Goal: Task Accomplishment & Management: Manage account settings

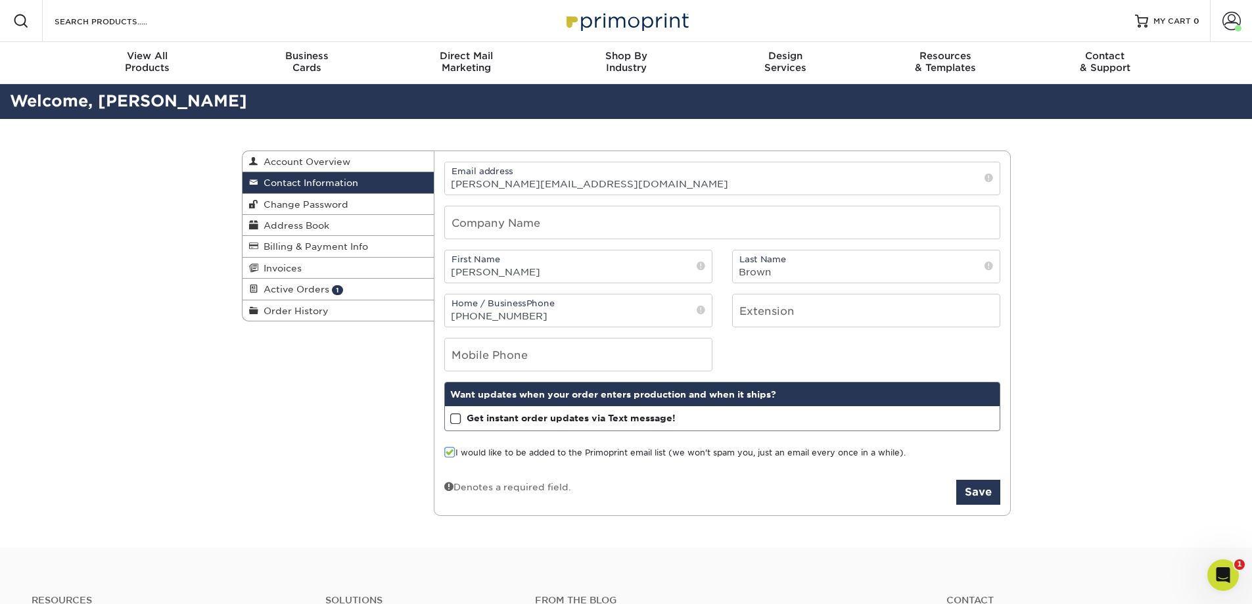
click at [122, 239] on div "Contact Information Account Overview Contact Information Change Password Addres…" at bounding box center [626, 333] width 1252 height 429
click at [309, 289] on span "Active Orders" at bounding box center [293, 289] width 71 height 11
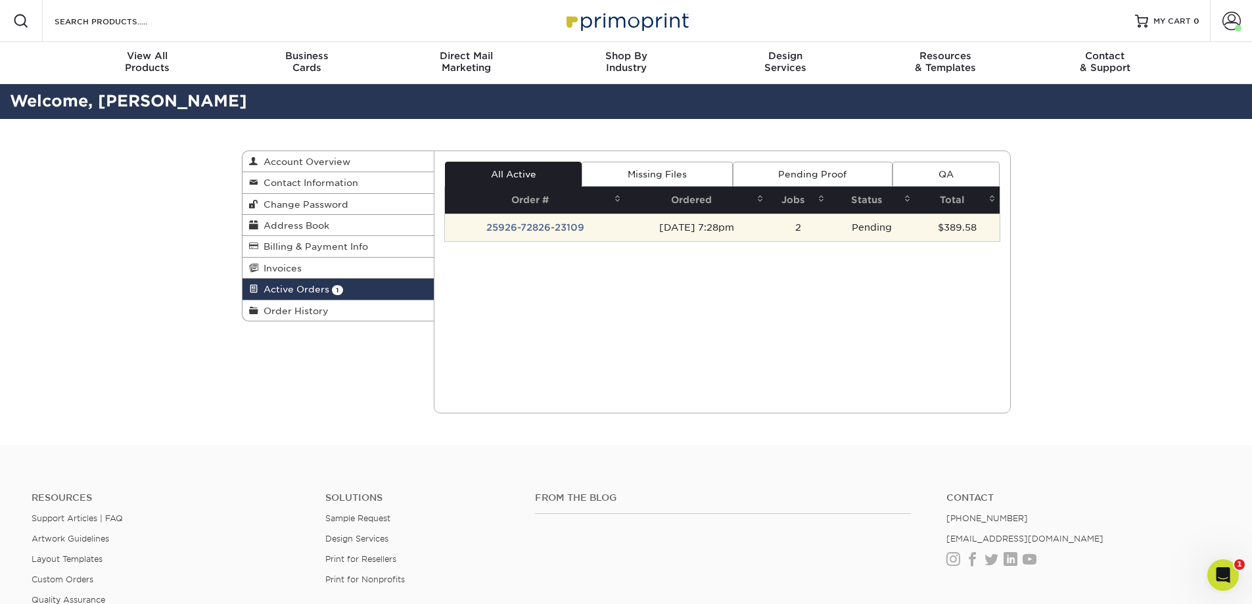
click at [558, 230] on td "25926-72826-23109" at bounding box center [535, 228] width 180 height 28
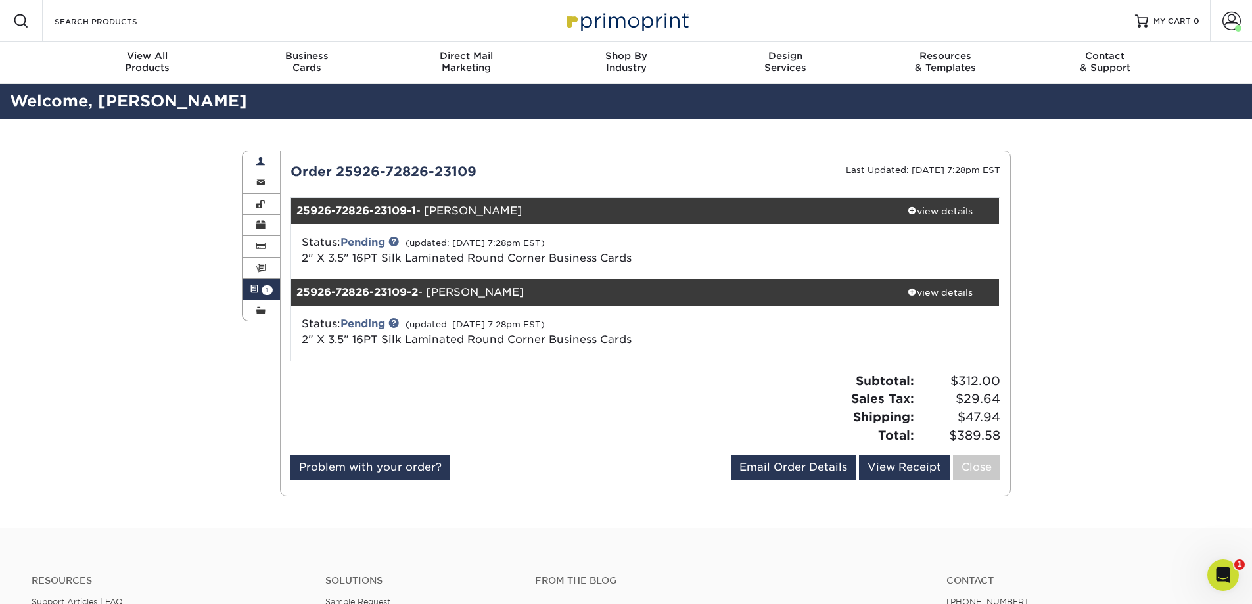
click at [260, 156] on link "Account Overview" at bounding box center [262, 161] width 38 height 21
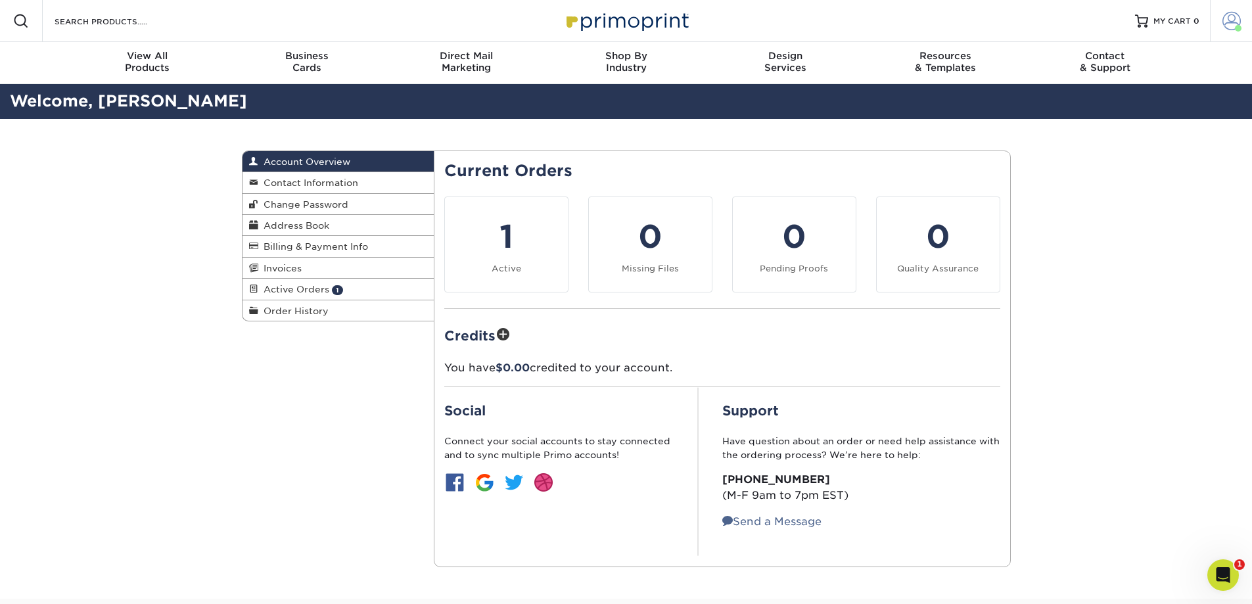
click at [1233, 20] on span at bounding box center [1232, 21] width 18 height 18
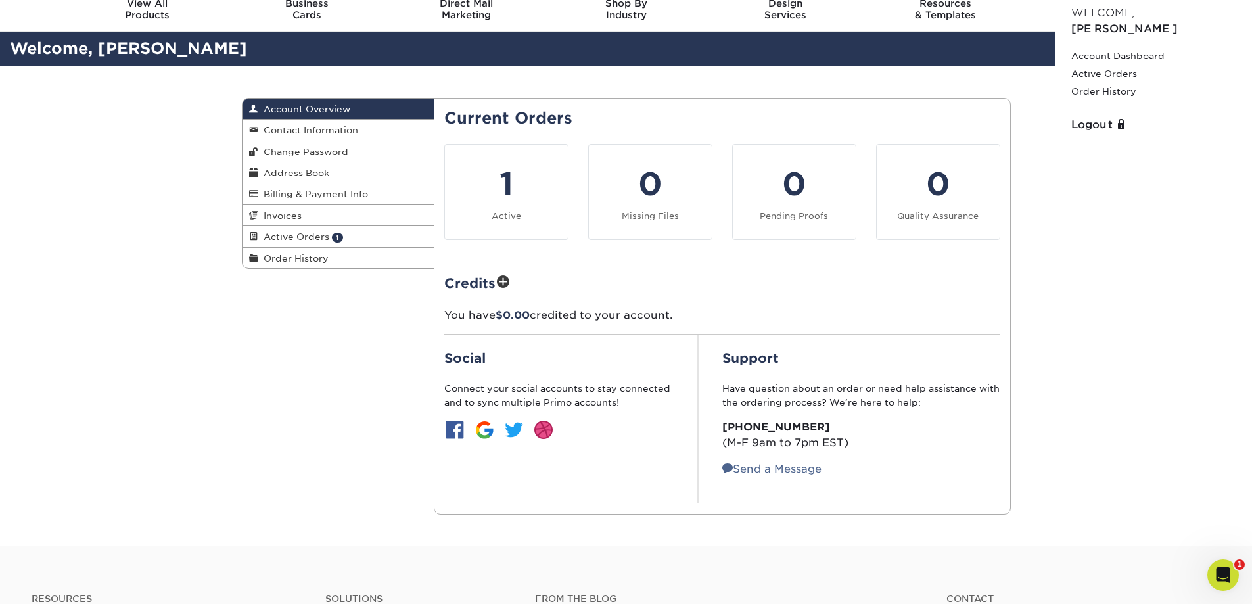
scroll to position [51, 0]
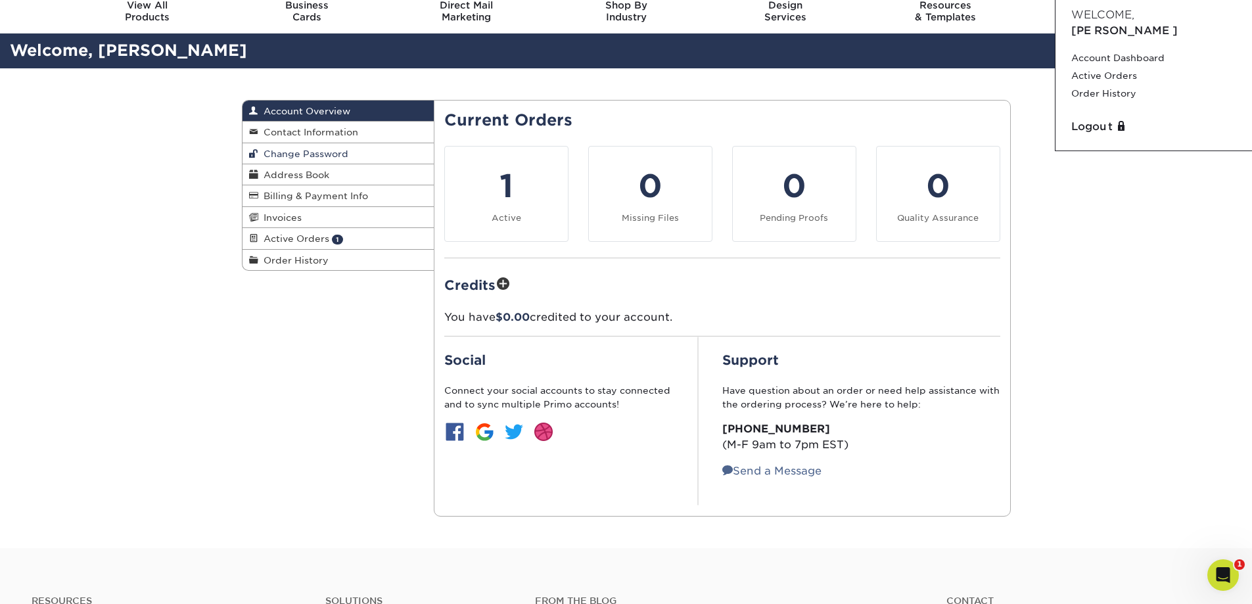
click at [322, 153] on span "Change Password" at bounding box center [303, 154] width 90 height 11
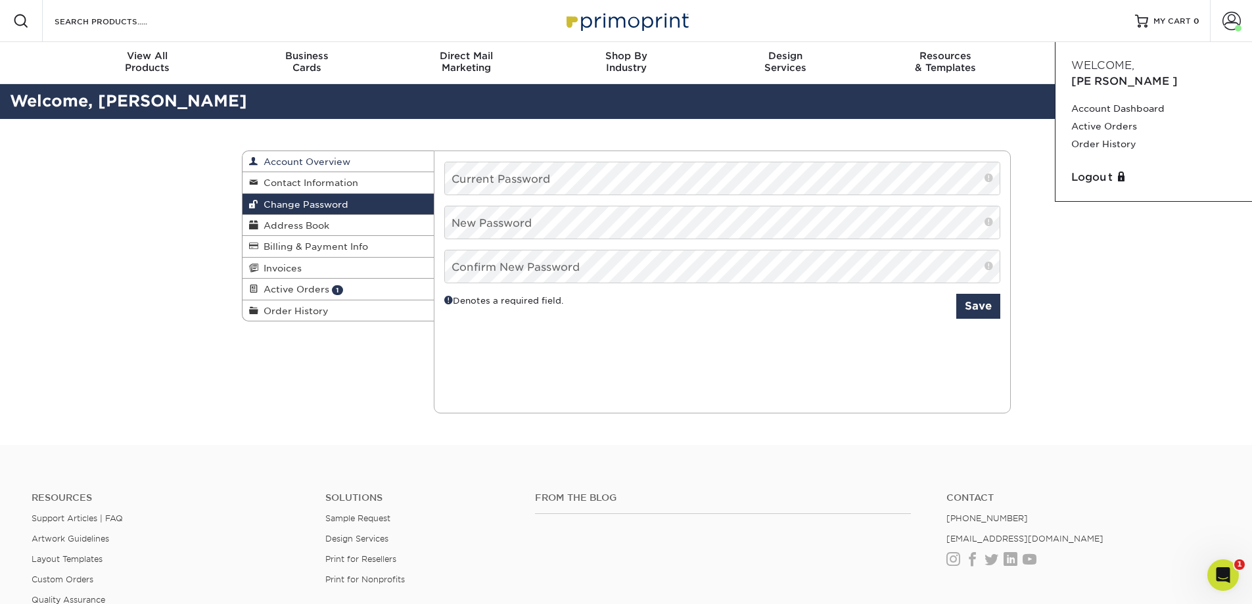
click at [321, 158] on span "Account Overview" at bounding box center [304, 161] width 92 height 11
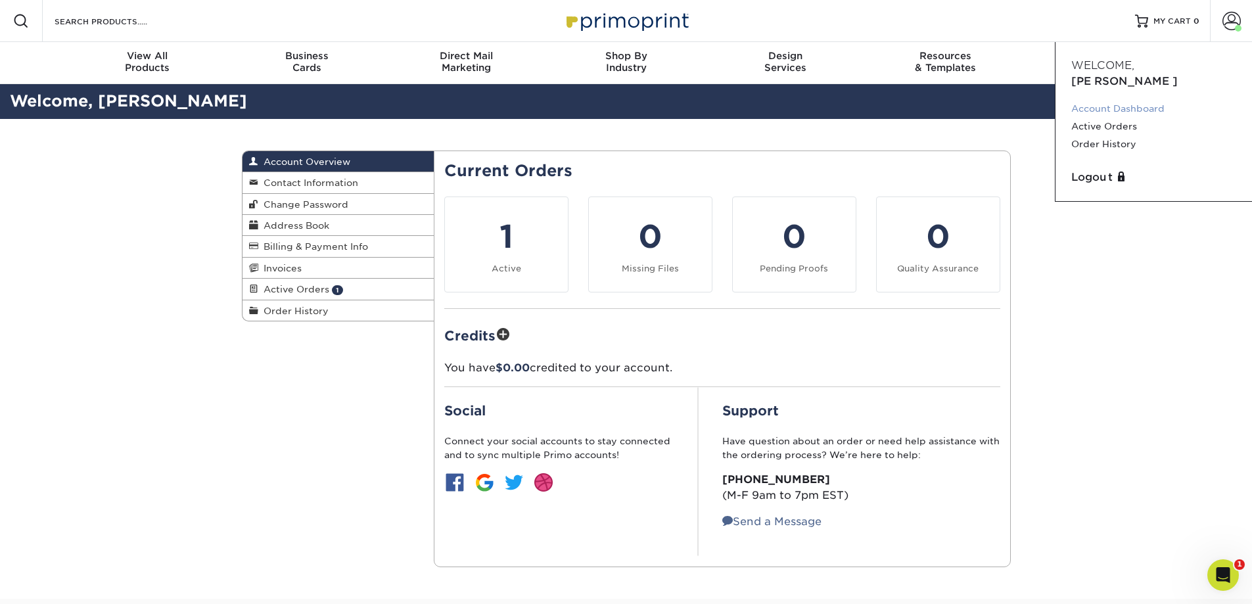
click at [1144, 100] on link "Account Dashboard" at bounding box center [1154, 109] width 165 height 18
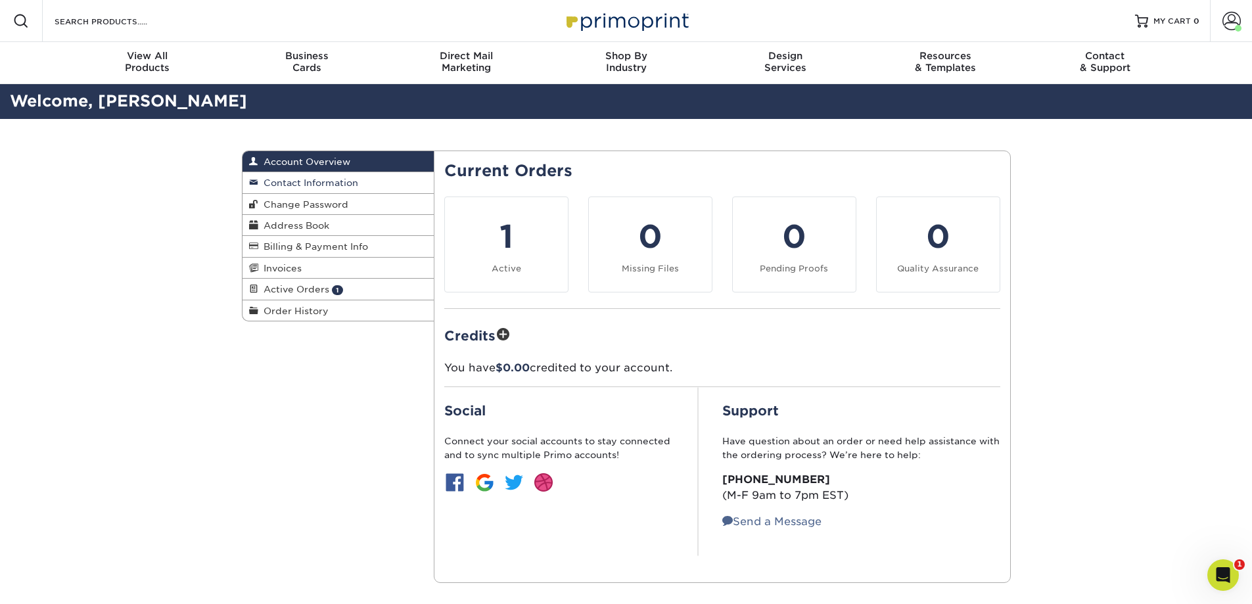
click at [344, 185] on span "Contact Information" at bounding box center [308, 182] width 100 height 11
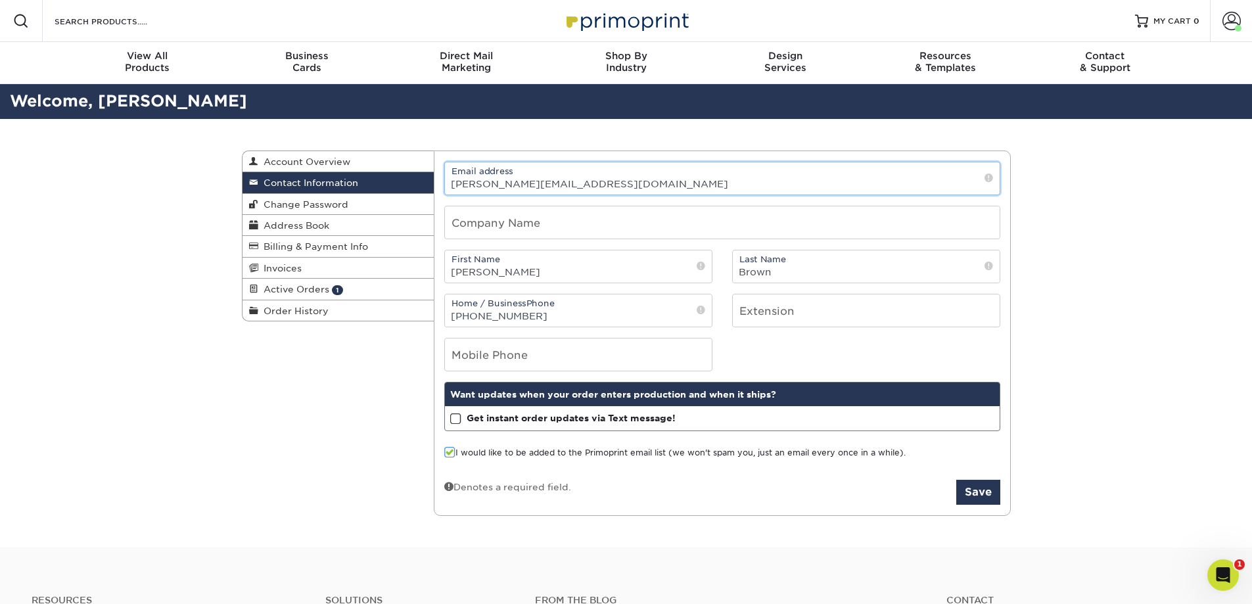
drag, startPoint x: 480, startPoint y: 186, endPoint x: 450, endPoint y: 187, distance: 30.3
click at [450, 187] on input "[PERSON_NAME][EMAIL_ADDRESS][DOMAIN_NAME]" at bounding box center [722, 178] width 555 height 32
type input "[PERSON_NAME][EMAIL_ADDRESS][DOMAIN_NAME]"
drag, startPoint x: 490, startPoint y: 272, endPoint x: 451, endPoint y: 272, distance: 39.4
click at [451, 272] on input "[PERSON_NAME]" at bounding box center [578, 266] width 267 height 32
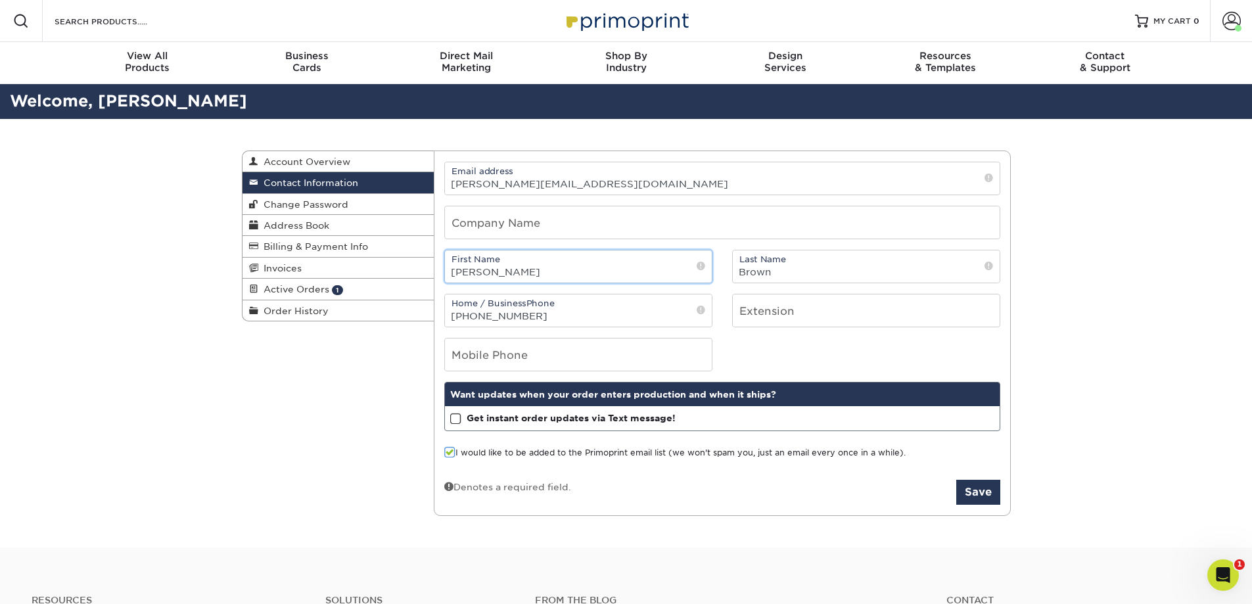
type input "[PERSON_NAME]"
drag, startPoint x: 531, startPoint y: 319, endPoint x: 448, endPoint y: 316, distance: 82.9
click at [448, 316] on input "[PHONE_NUMBER]" at bounding box center [578, 311] width 267 height 32
type input "6509224992"
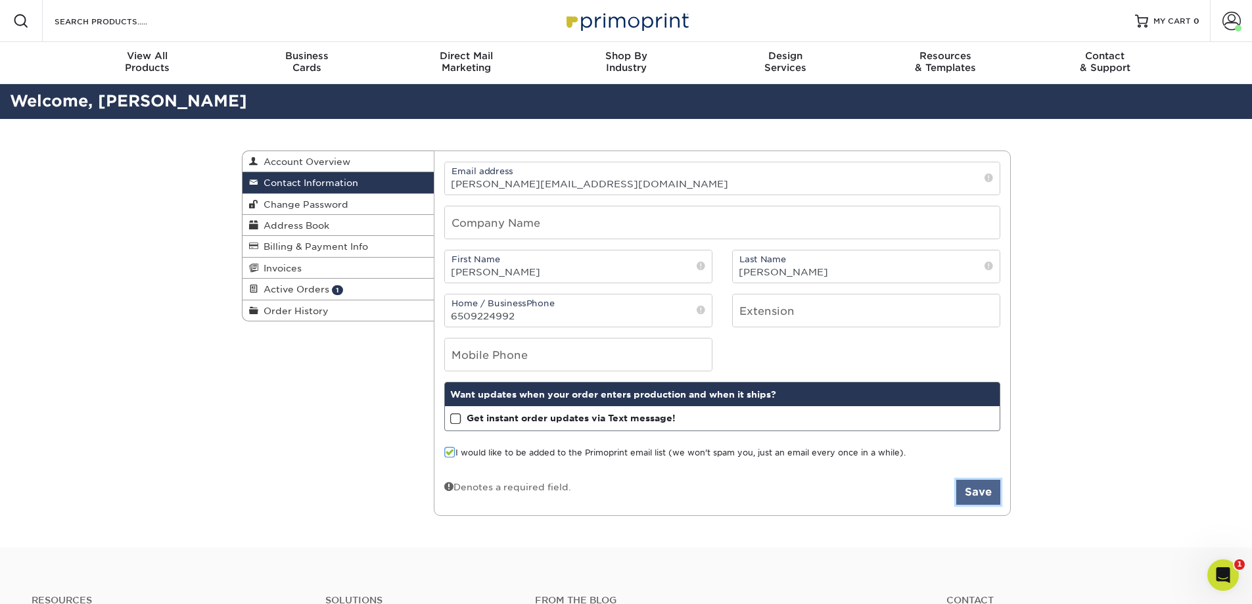
click at [985, 488] on button "Save" at bounding box center [979, 492] width 44 height 25
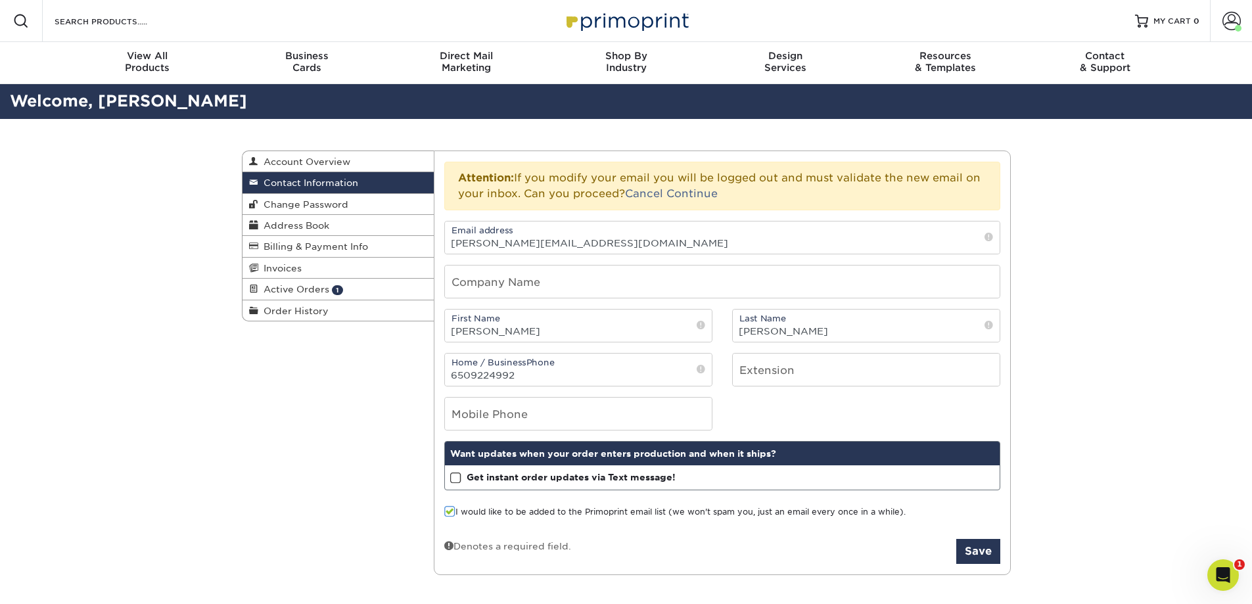
click at [218, 398] on div "Contact Information Account Overview Contact Information Change Password Addres…" at bounding box center [626, 363] width 1252 height 488
